Goal: Information Seeking & Learning: Check status

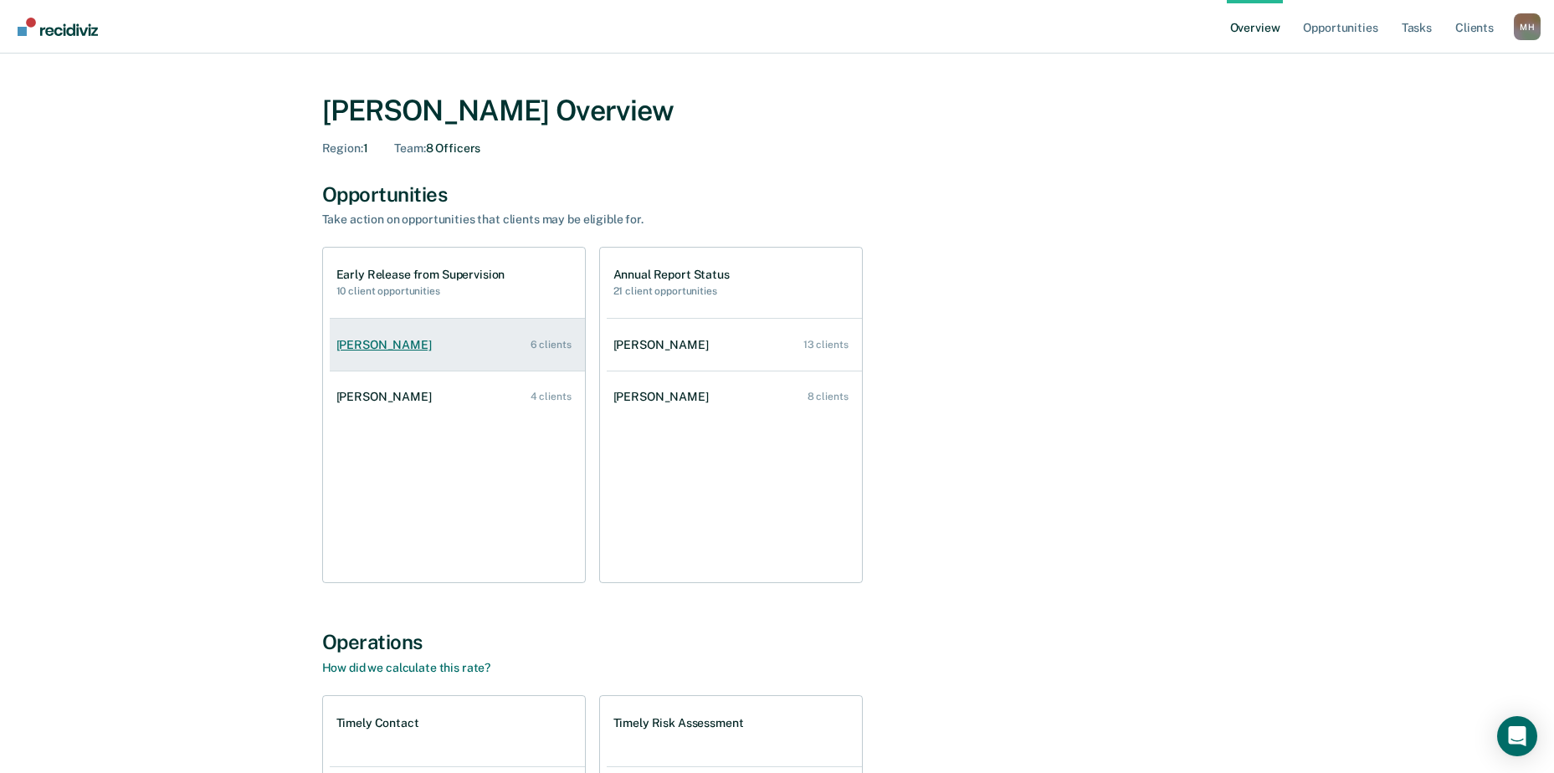
click at [470, 339] on link "[PERSON_NAME] 6 clients" at bounding box center [457, 345] width 255 height 48
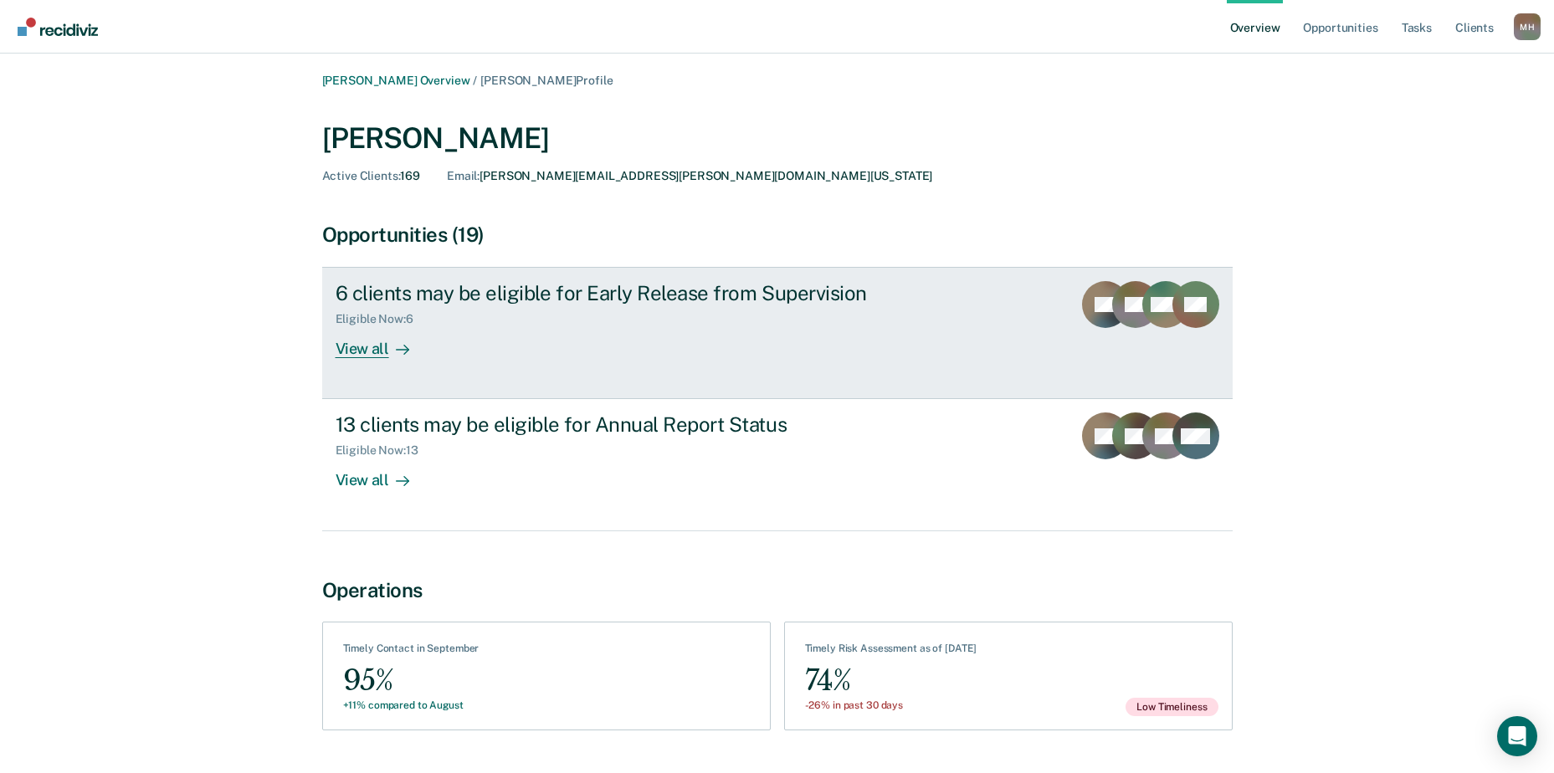
click at [455, 317] on div "Eligible Now : 6" at bounding box center [628, 315] width 587 height 21
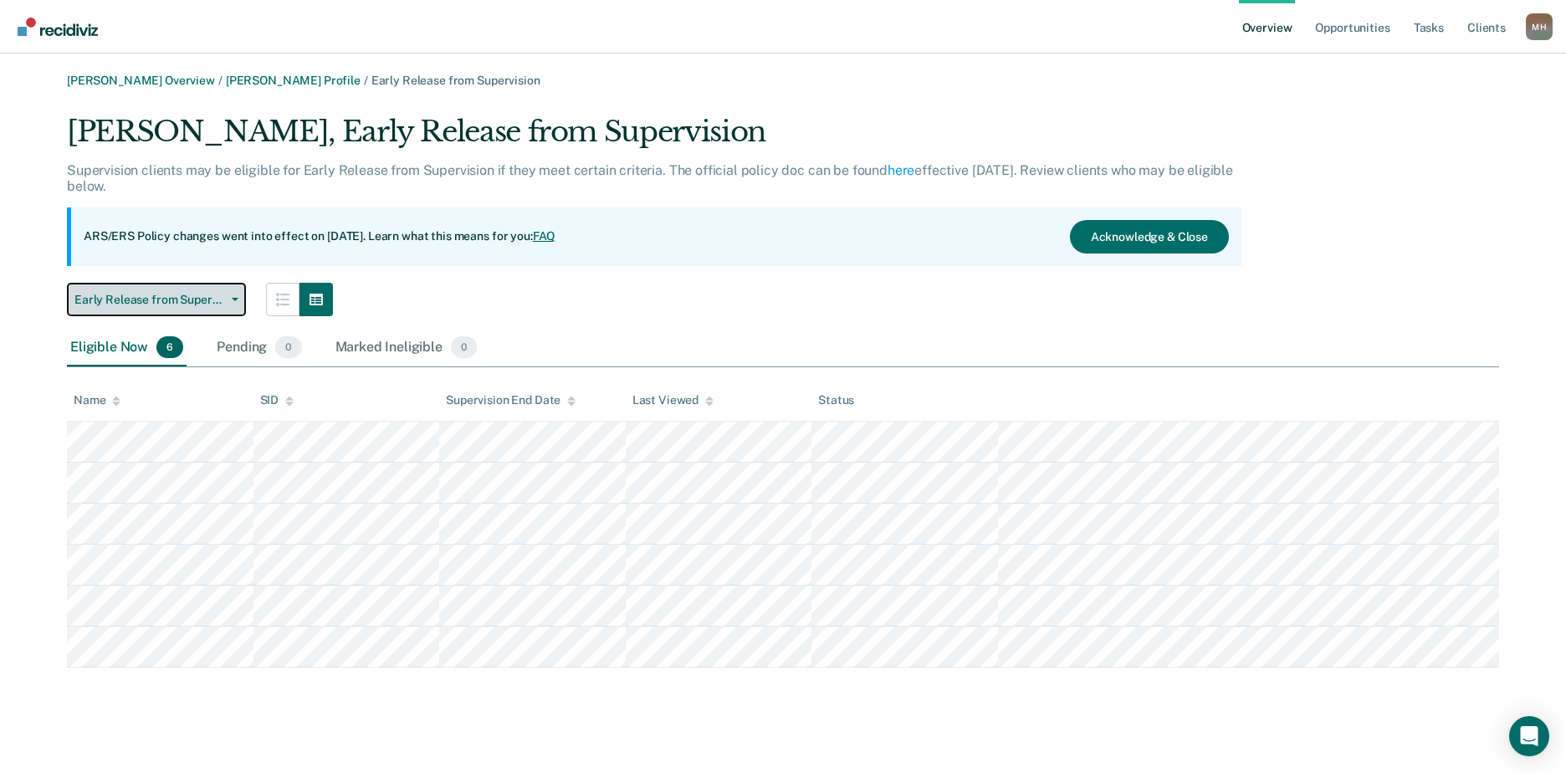
click at [156, 300] on span "Early Release from Supervision" at bounding box center [149, 300] width 151 height 14
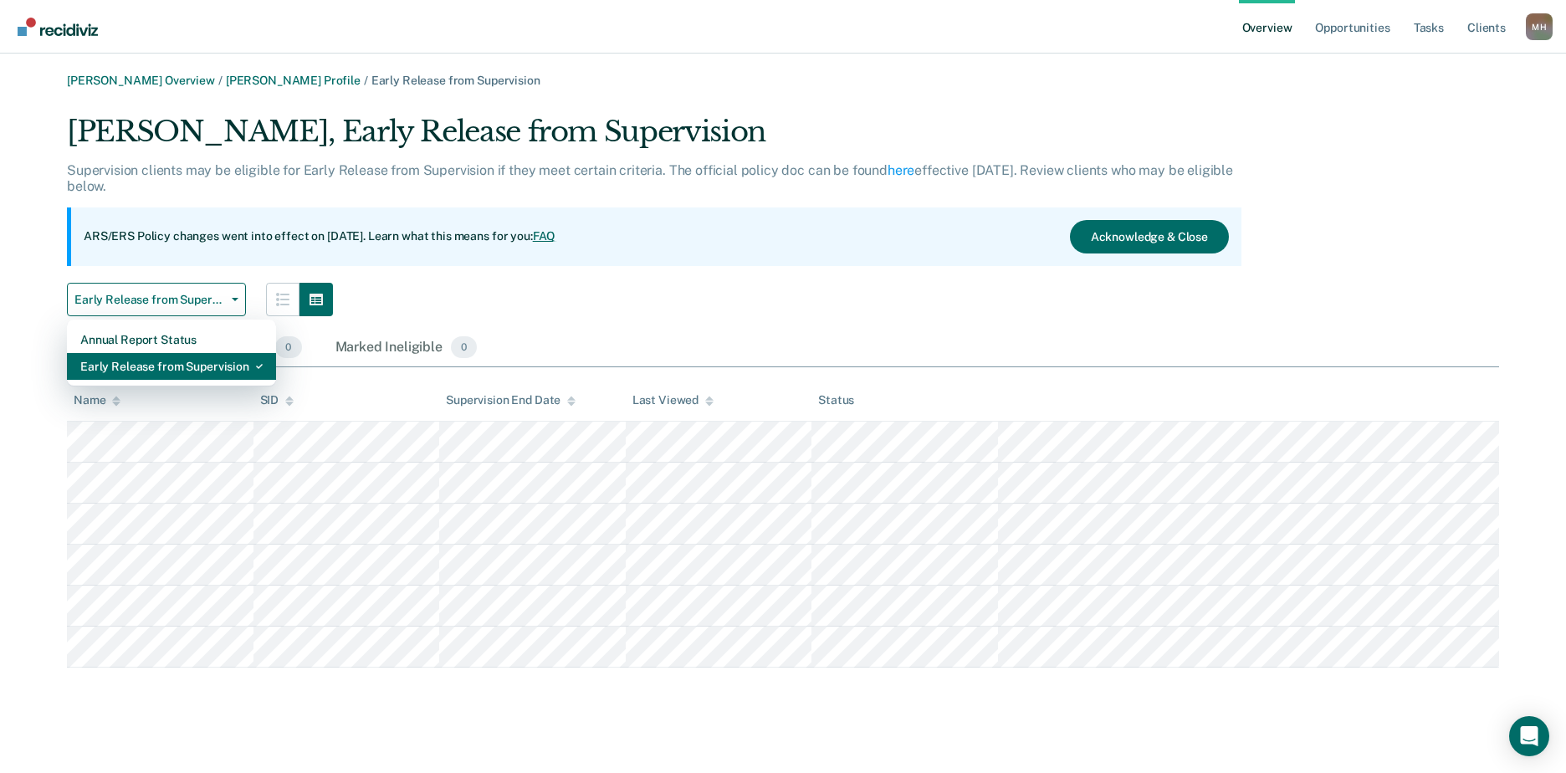
click at [155, 366] on div "Early Release from Supervision" at bounding box center [171, 366] width 182 height 27
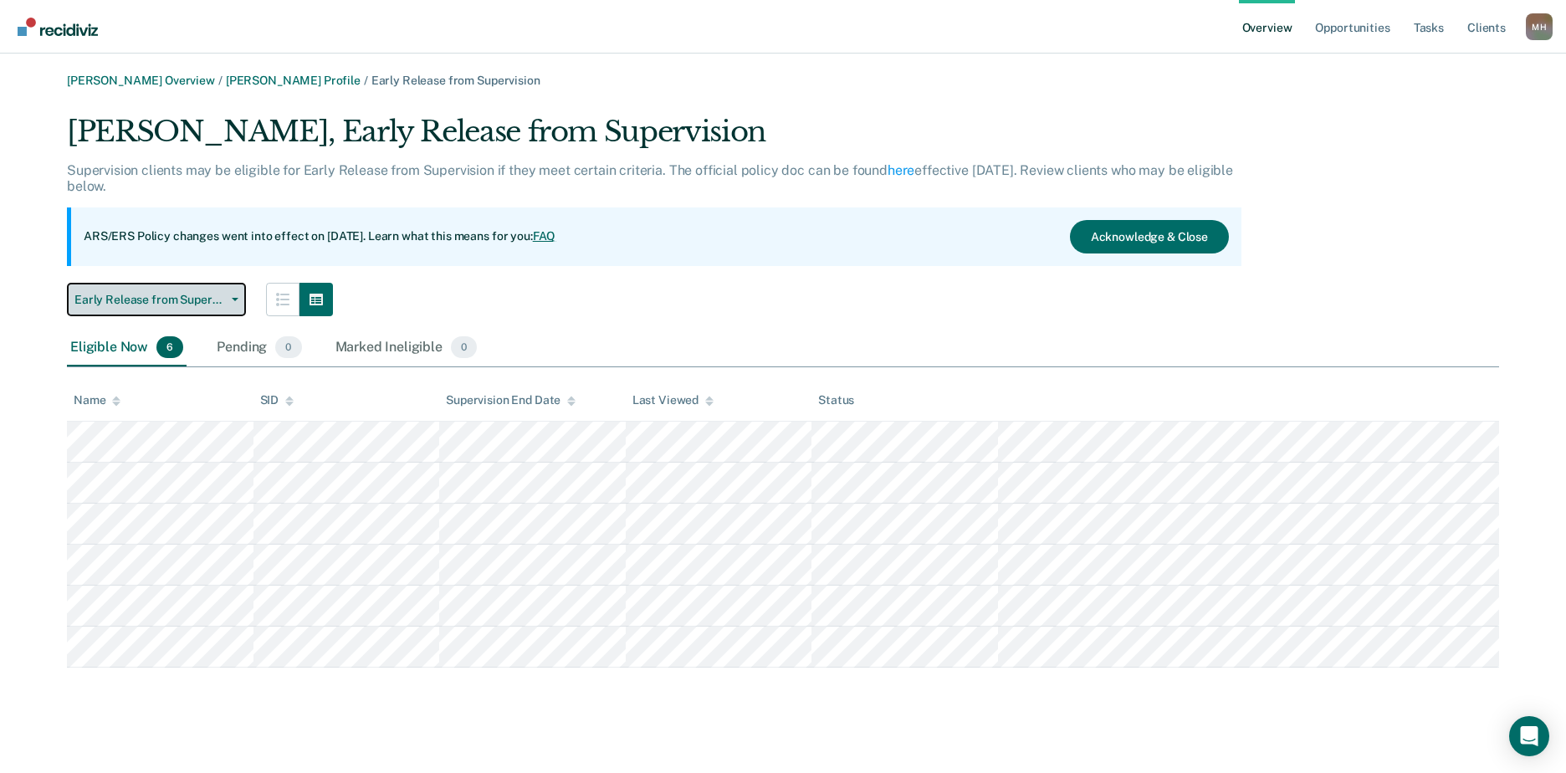
click at [149, 296] on span "Early Release from Supervision" at bounding box center [149, 300] width 151 height 14
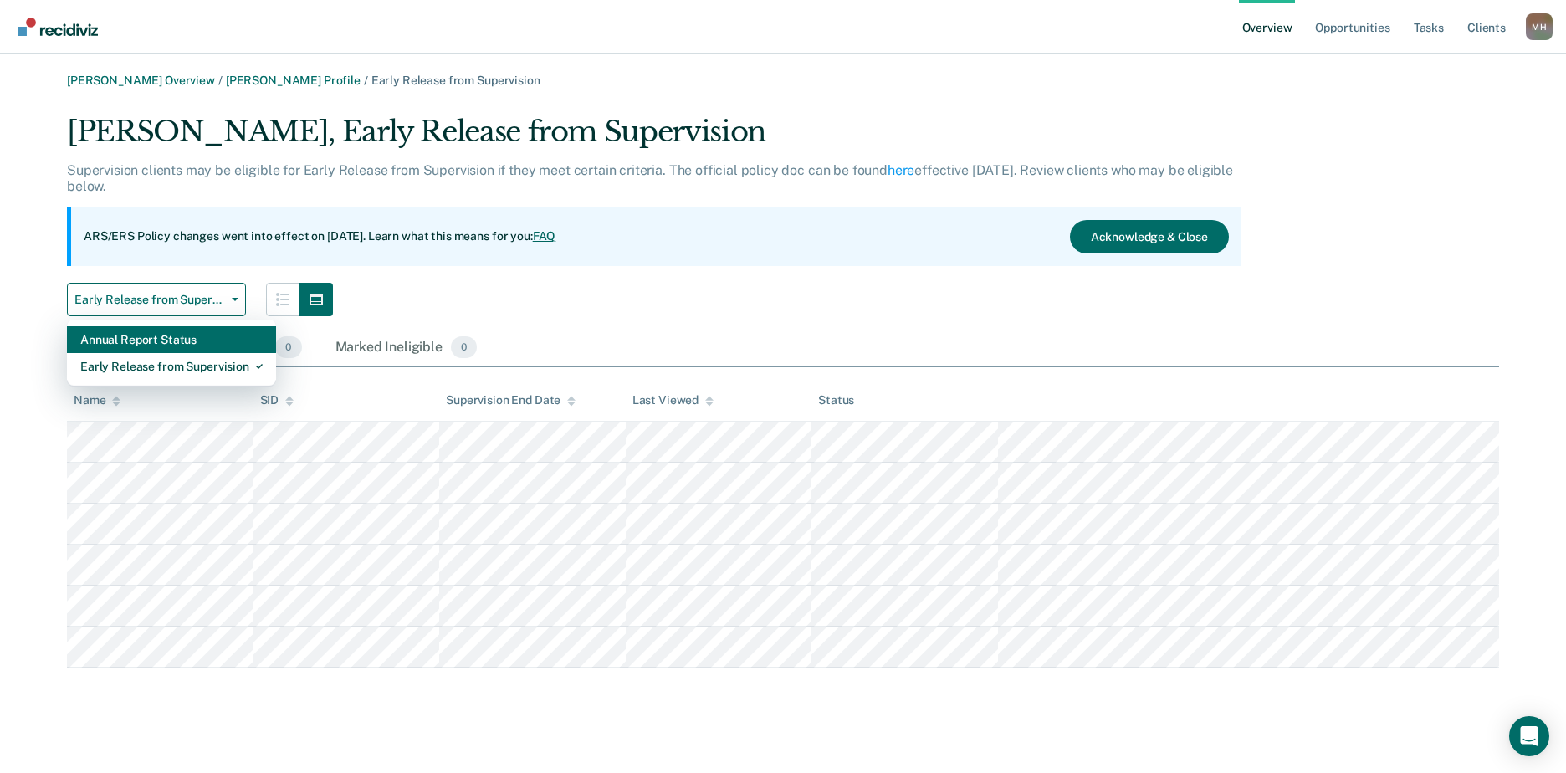
click at [153, 330] on div "Annual Report Status" at bounding box center [171, 339] width 182 height 27
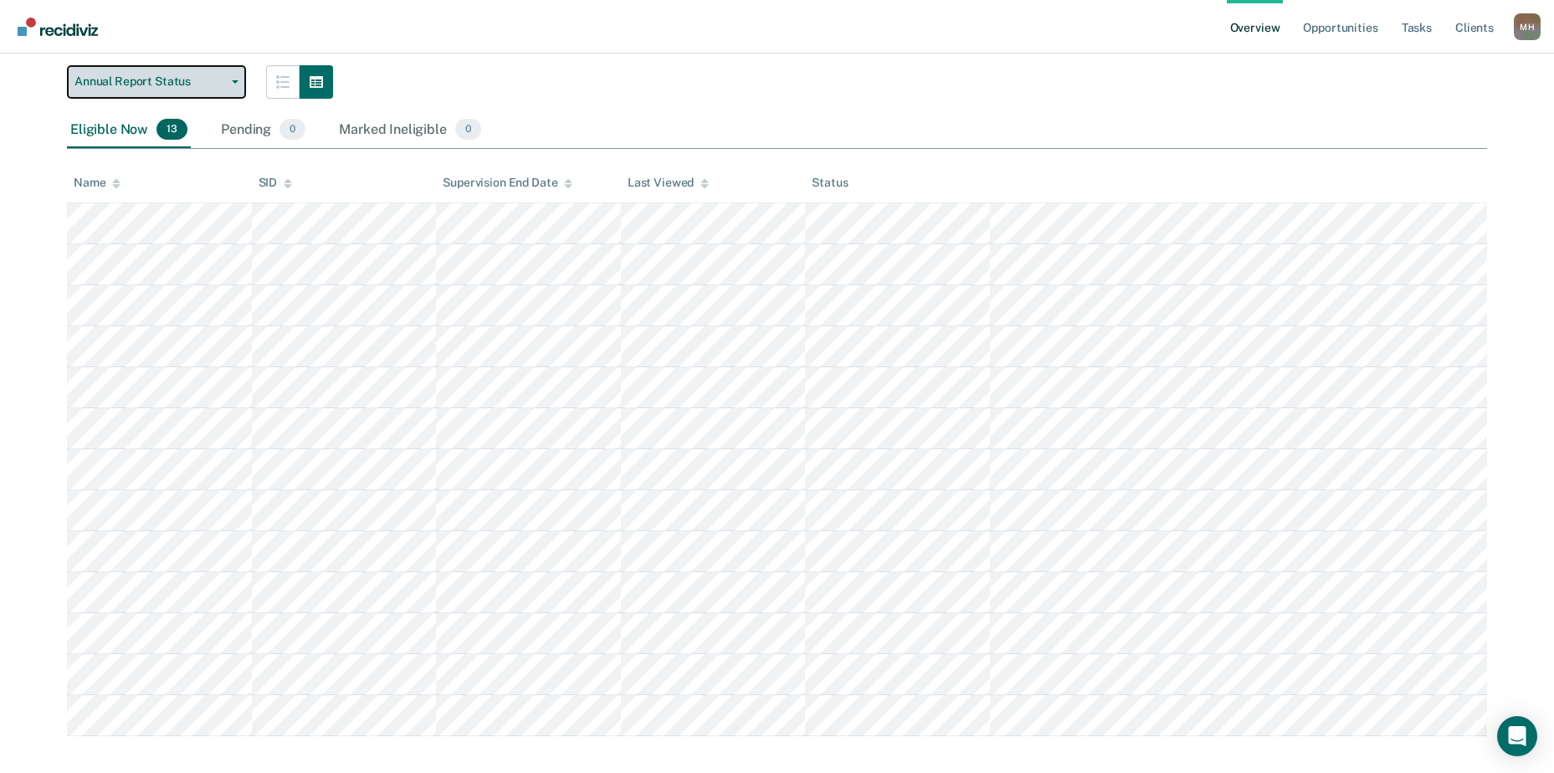
scroll to position [218, 0]
